Goal: Task Accomplishment & Management: Use online tool/utility

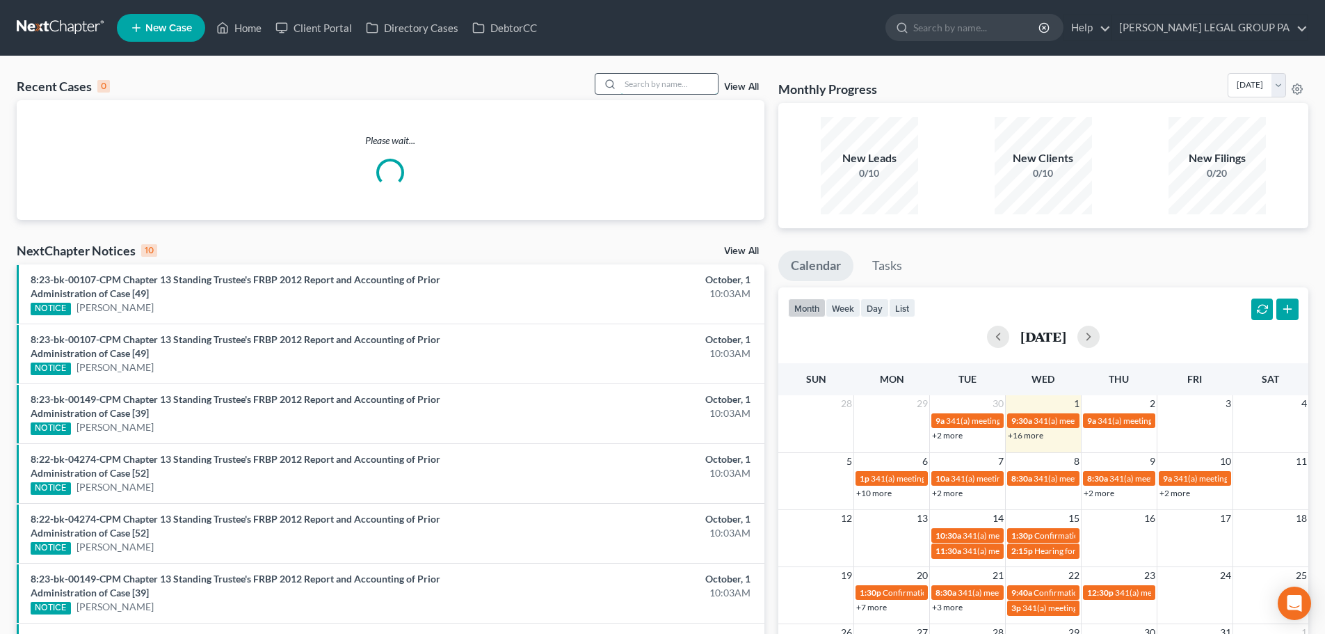
click at [652, 82] on input "search" at bounding box center [669, 84] width 97 height 20
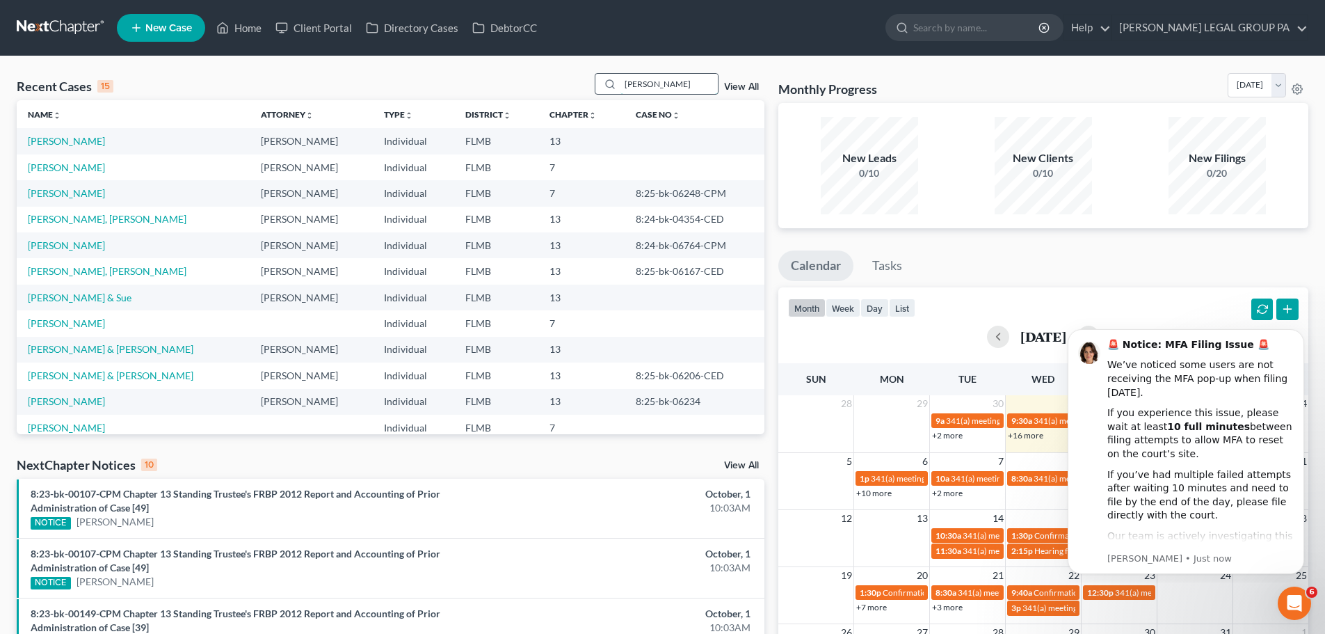
type input "[PERSON_NAME]"
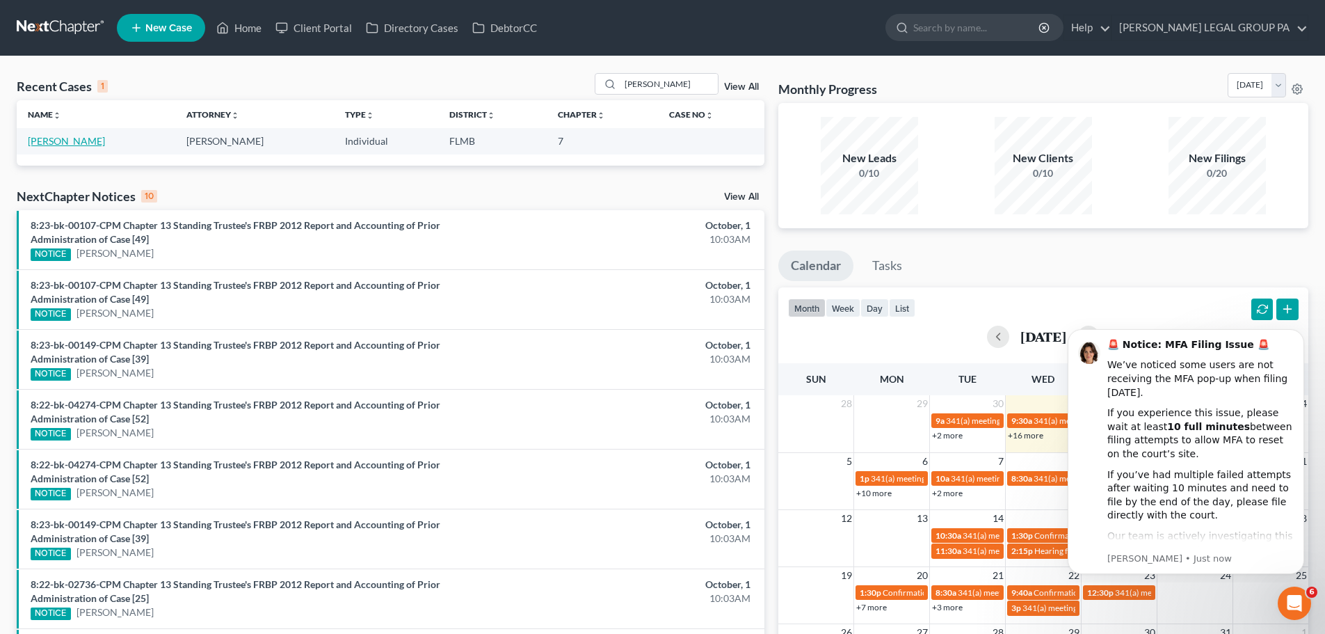
click at [65, 141] on link "[PERSON_NAME]" at bounding box center [66, 141] width 77 height 12
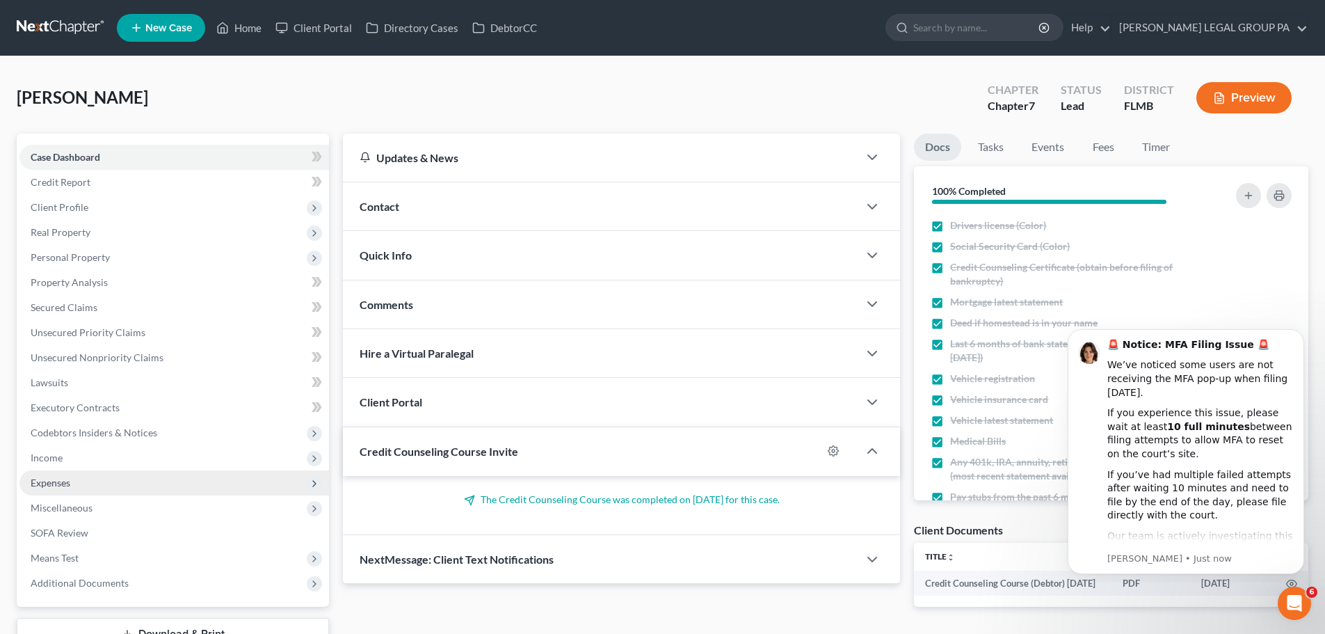
click at [65, 484] on span "Expenses" at bounding box center [51, 483] width 40 height 12
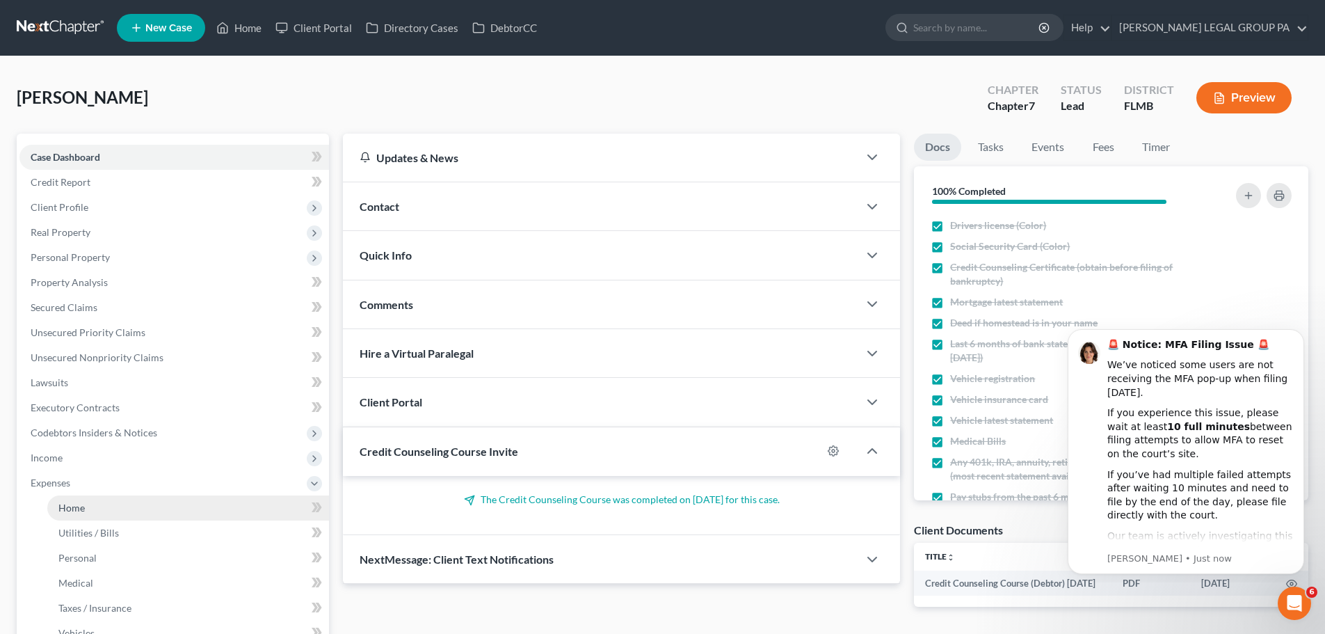
click at [90, 504] on link "Home" at bounding box center [188, 507] width 282 height 25
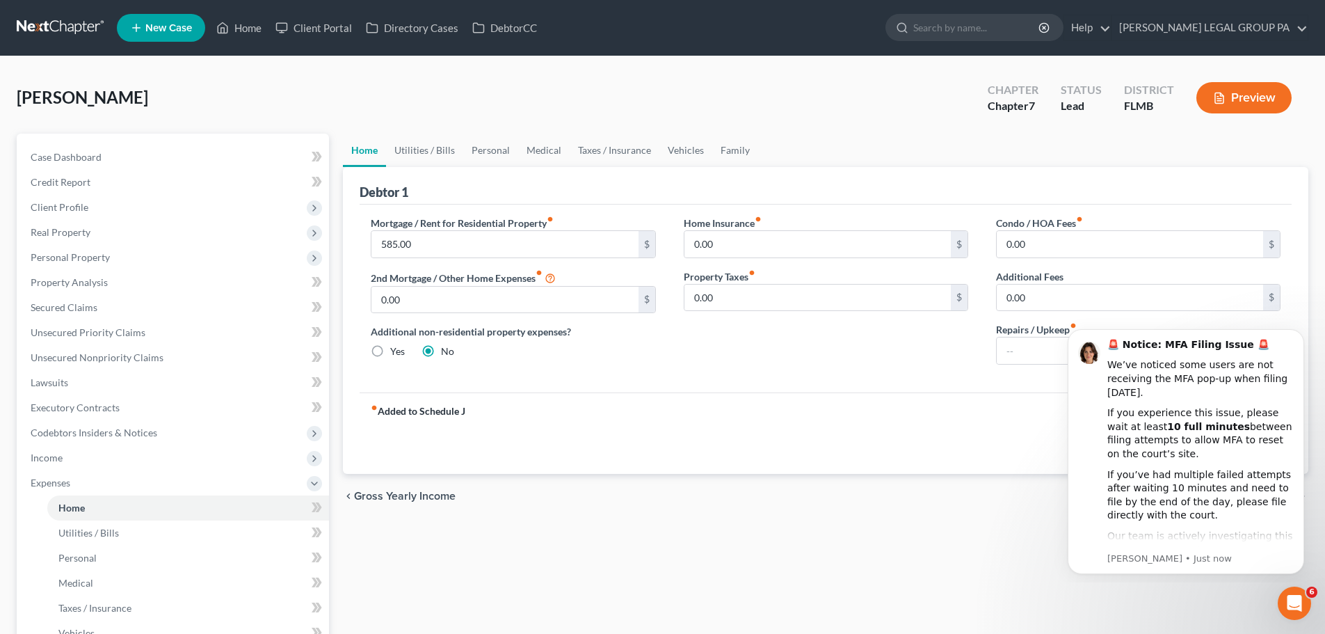
click at [1031, 511] on div "chevron_left Gross Yearly Income Utilities / Bills chevron_right" at bounding box center [826, 496] width 966 height 45
click at [1299, 338] on button "Dismiss notification" at bounding box center [1300, 333] width 18 height 18
